Goal: Task Accomplishment & Management: Use online tool/utility

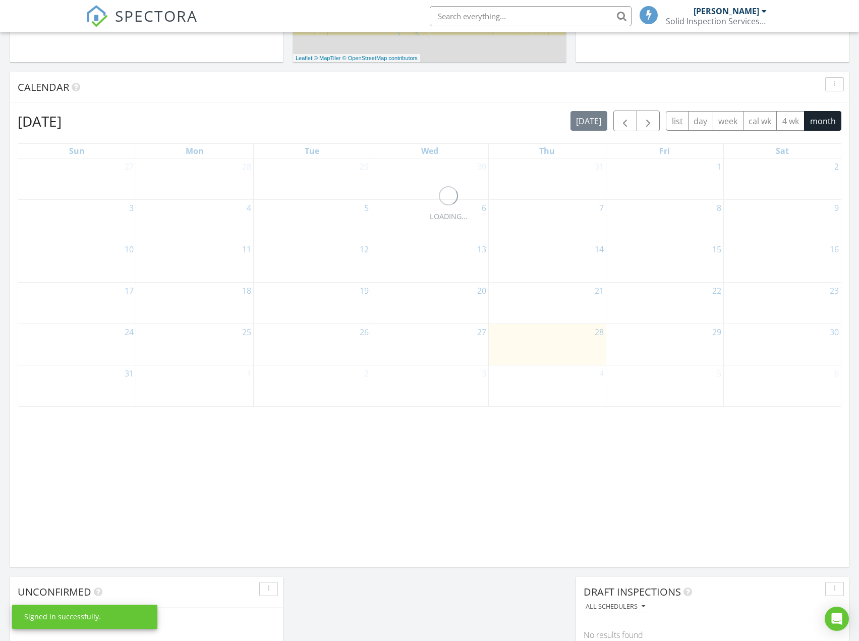
scroll to position [404, 0]
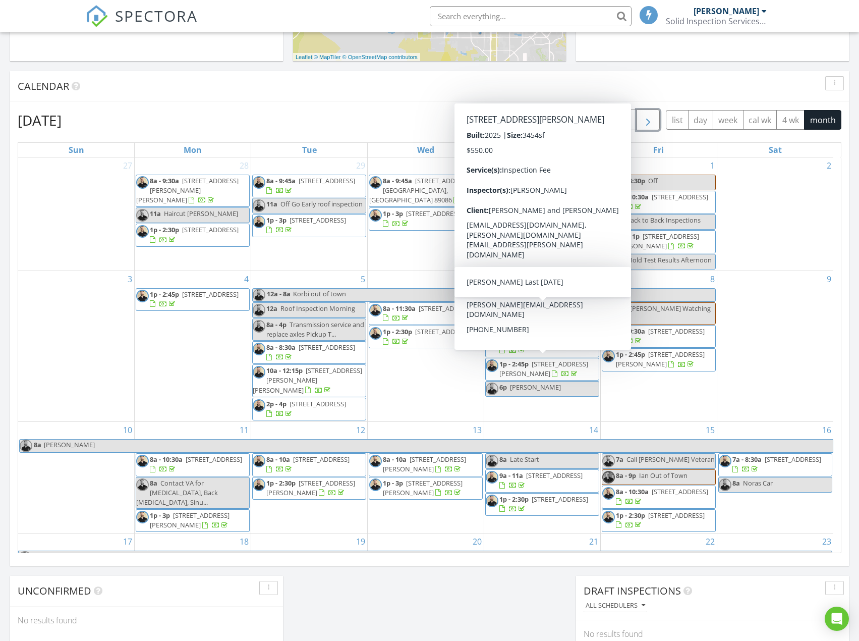
click at [648, 120] on span "button" at bounding box center [648, 120] width 12 height 12
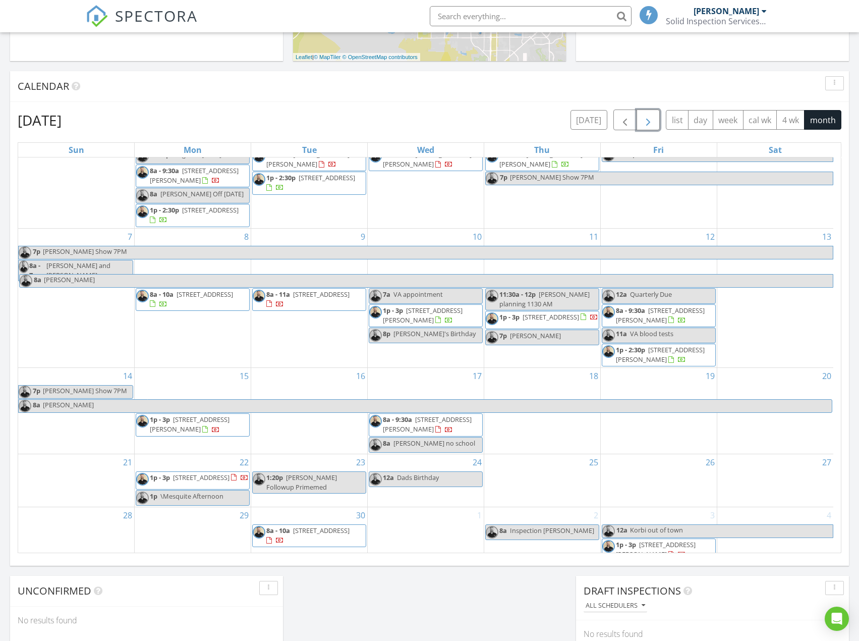
scroll to position [0, 0]
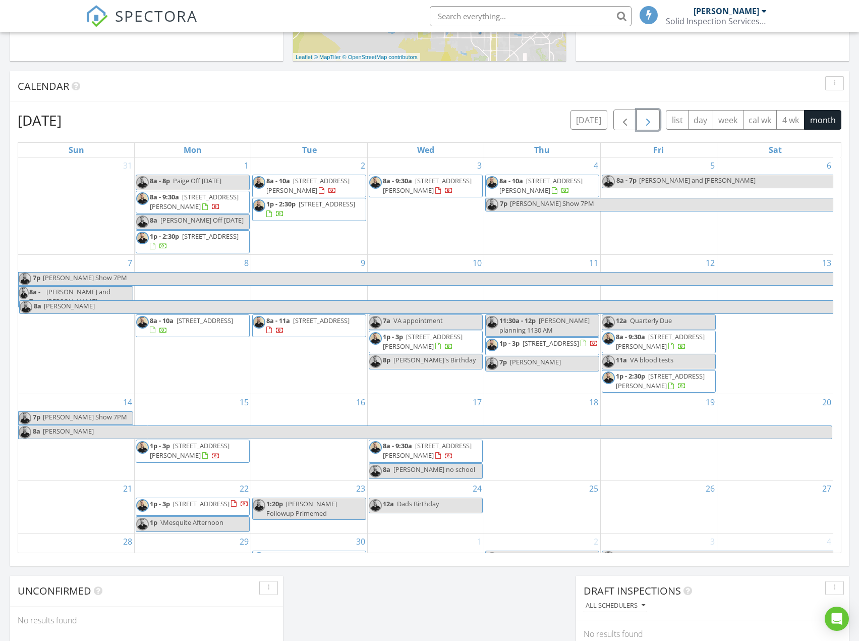
click at [396, 222] on div "3 8a - 9:30a [STREET_ADDRESS][PERSON_NAME]" at bounding box center [426, 205] width 116 height 97
click at [209, 164] on div "1 8a - 8p Paige Off [DATE] 8a - 9:30a [STREET_ADDRESS][PERSON_NAME] 8a [PERSON_…" at bounding box center [193, 205] width 116 height 97
click at [191, 137] on link "Event" at bounding box center [192, 137] width 52 height 16
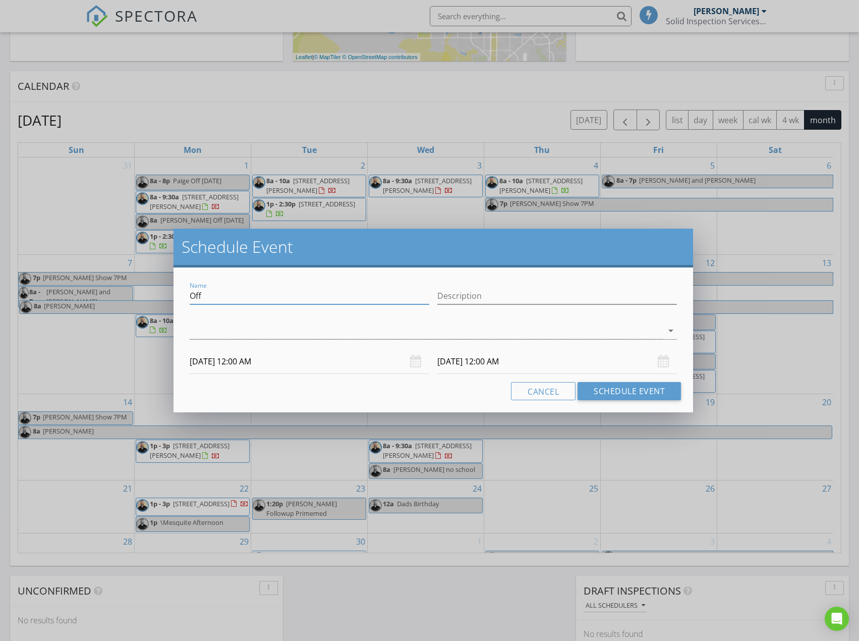
click at [240, 292] on input "Off" at bounding box center [310, 296] width 240 height 17
type input "\"
click at [211, 382] on div "Cancel Schedule Event" at bounding box center [434, 391] width 496 height 18
click at [221, 361] on input "[DATE] 12:00 AM" at bounding box center [310, 361] width 240 height 25
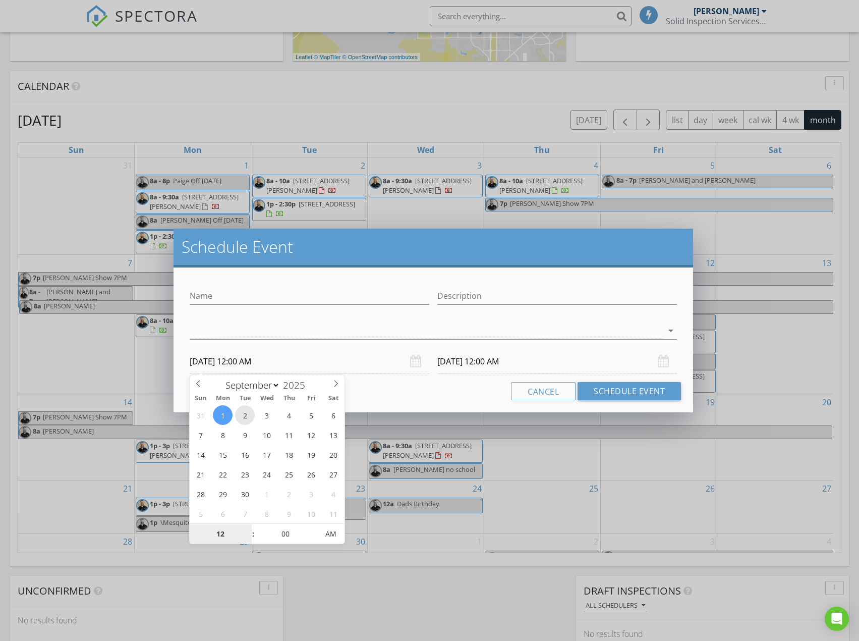
type input "[DATE] 12:00 AM"
click at [231, 299] on input "Name" at bounding box center [310, 296] width 240 height 17
click at [231, 298] on input "Name" at bounding box center [310, 296] width 240 height 17
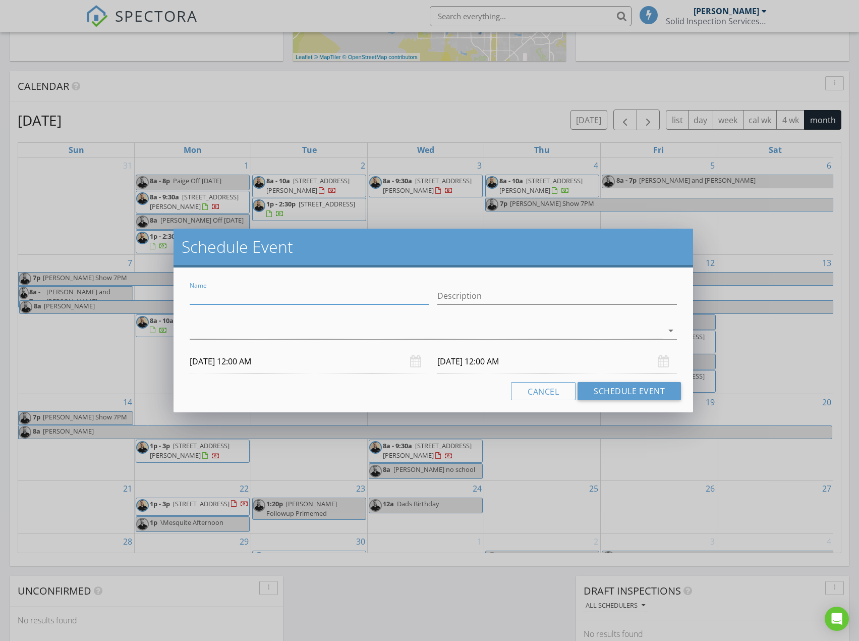
click at [470, 364] on input "[DATE] 12:00 AM" at bounding box center [558, 361] width 240 height 25
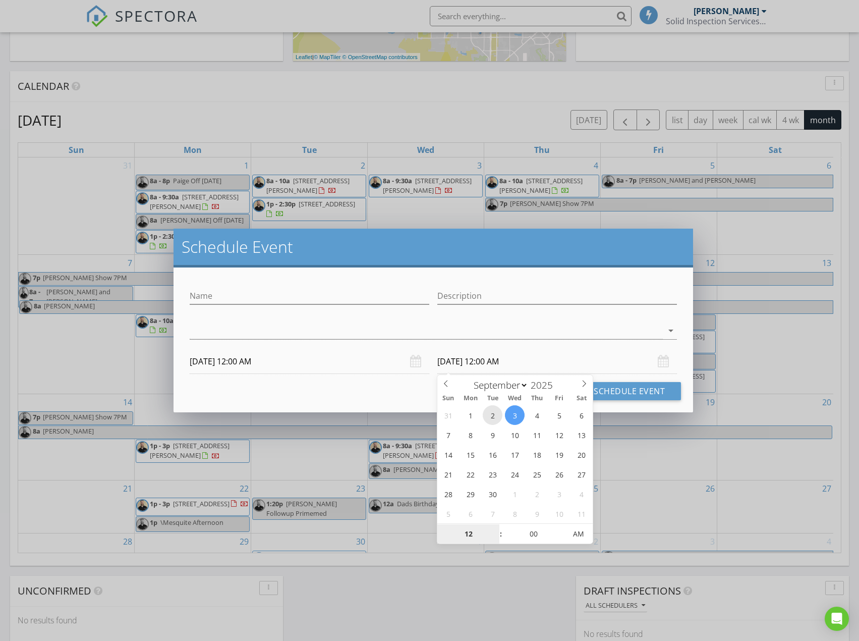
type input "[DATE] 12:00 AM"
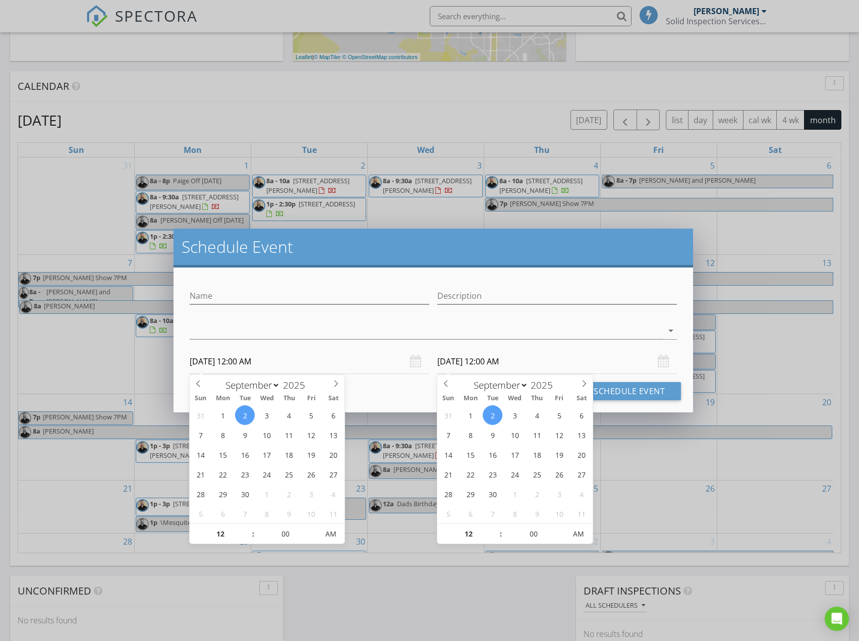
click at [246, 361] on input "[DATE] 12:00 AM" at bounding box center [310, 361] width 240 height 25
type input "01"
type input "[DATE] 1:00 AM"
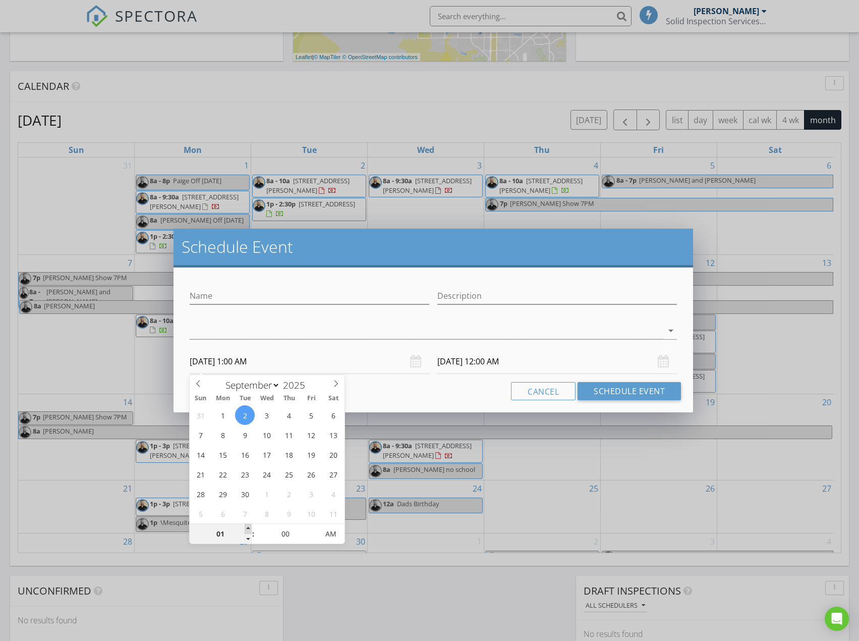
click at [247, 530] on span at bounding box center [248, 529] width 7 height 10
type input "[DATE] 1:00 AM"
type input "02"
type input "[DATE] 2:00 AM"
click at [247, 530] on span at bounding box center [248, 529] width 7 height 10
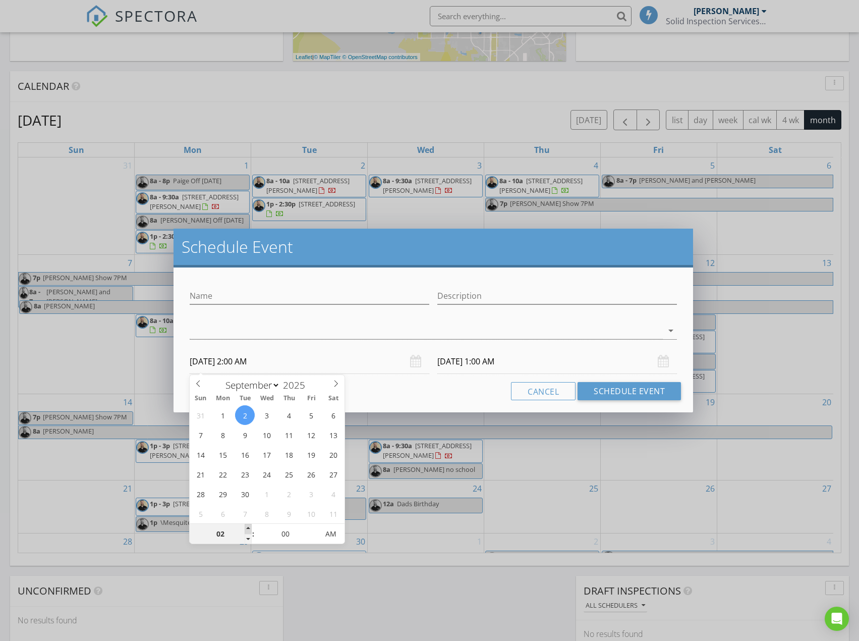
type input "[DATE] 2:00 AM"
type input "03"
type input "[DATE] 3:00 AM"
click at [247, 530] on span at bounding box center [248, 529] width 7 height 10
type input "04"
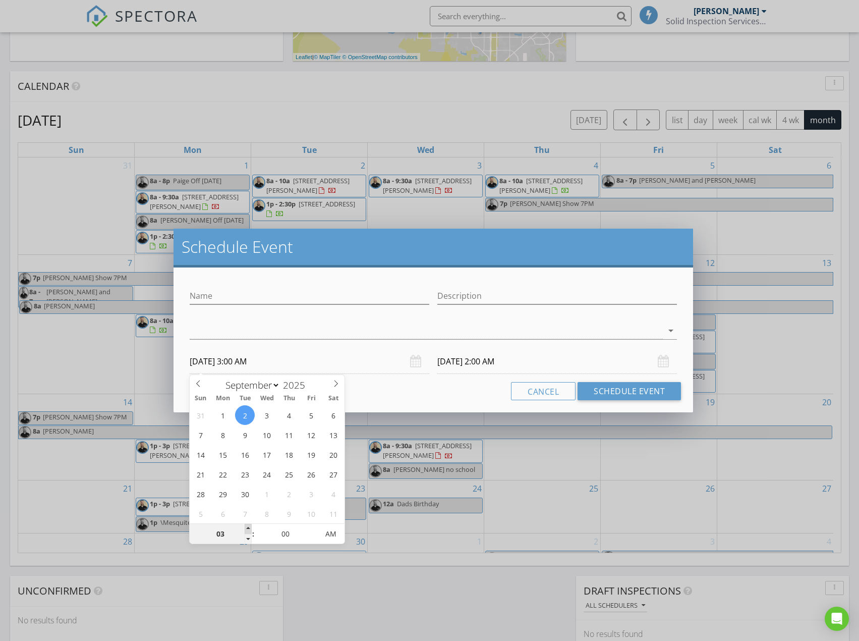
type input "[DATE] 4:00 AM"
click at [247, 530] on span at bounding box center [248, 529] width 7 height 10
type input "05"
type input "[DATE] 5:00 AM"
click at [247, 530] on span at bounding box center [248, 529] width 7 height 10
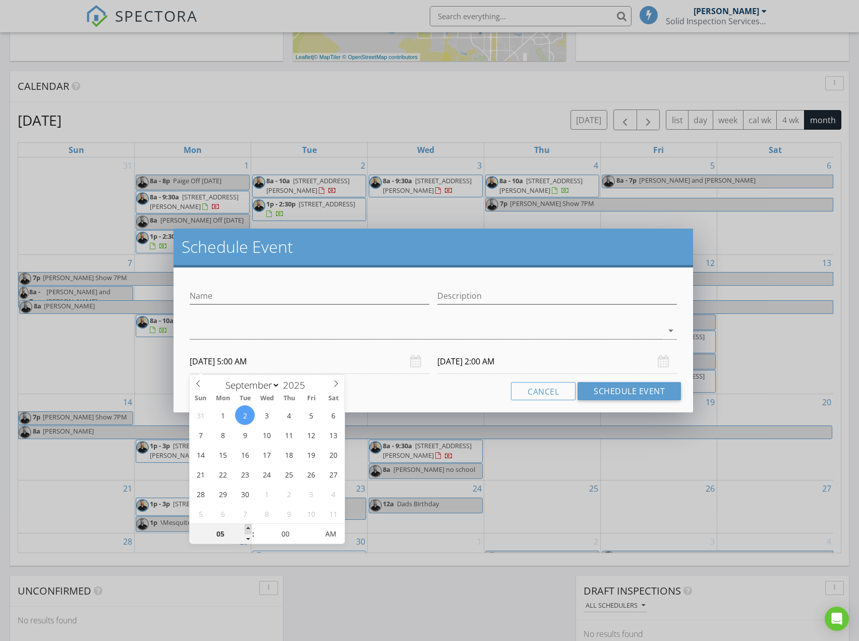
type input "06"
type input "[DATE] 6:00 AM"
click at [247, 530] on span at bounding box center [248, 529] width 7 height 10
type input "[DATE] 6:00 AM"
type input "[DATE] 6:00 PM"
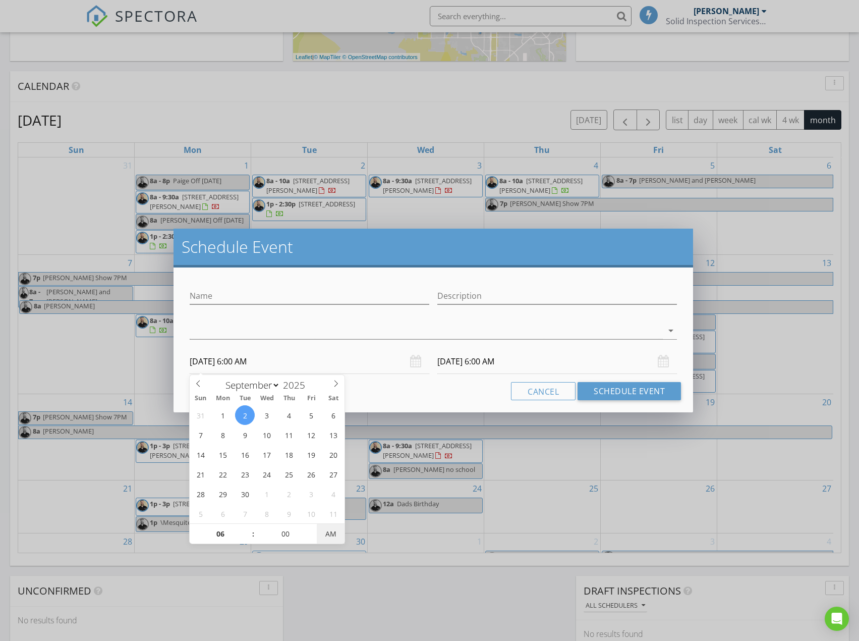
type input "[DATE] 6:00 PM"
click at [338, 533] on span "AM" at bounding box center [331, 534] width 28 height 20
click at [222, 293] on input "Name" at bounding box center [310, 296] width 240 height 17
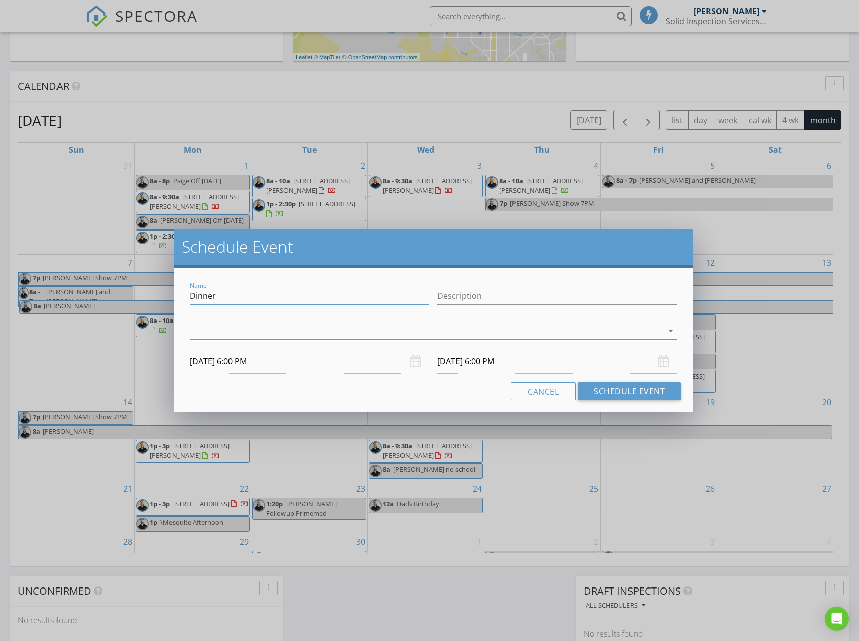
click at [227, 297] on input "Dinner" at bounding box center [310, 296] width 240 height 17
type input "Dinner Korbi"
click at [210, 335] on div at bounding box center [427, 330] width 474 height 17
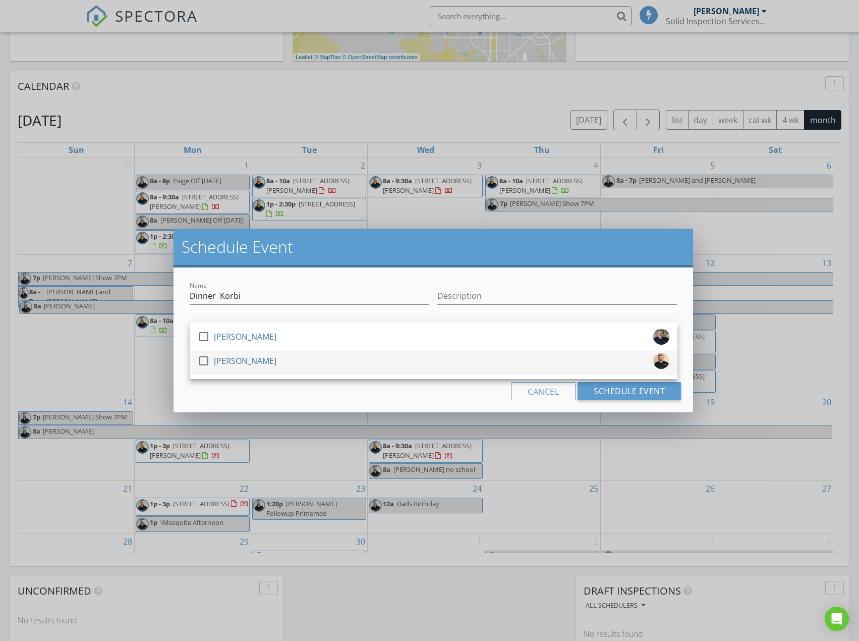
click at [210, 362] on div at bounding box center [203, 360] width 17 height 17
click at [233, 408] on div "Name Dinner Korbi Description check_box_outline_blank [PERSON_NAME] check_box […" at bounding box center [434, 339] width 520 height 145
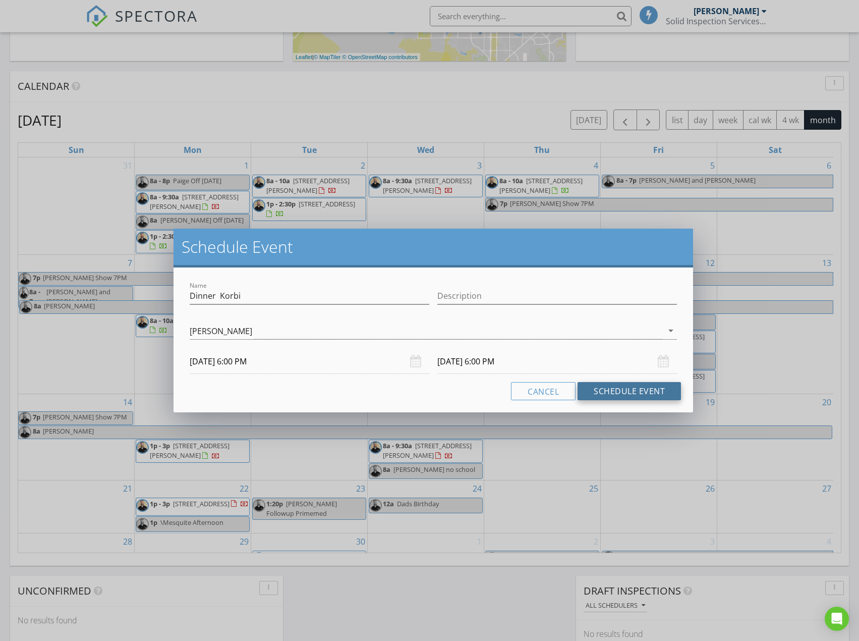
click at [623, 392] on button "Schedule Event" at bounding box center [629, 391] width 103 height 18
